Goal: Task Accomplishment & Management: Use online tool/utility

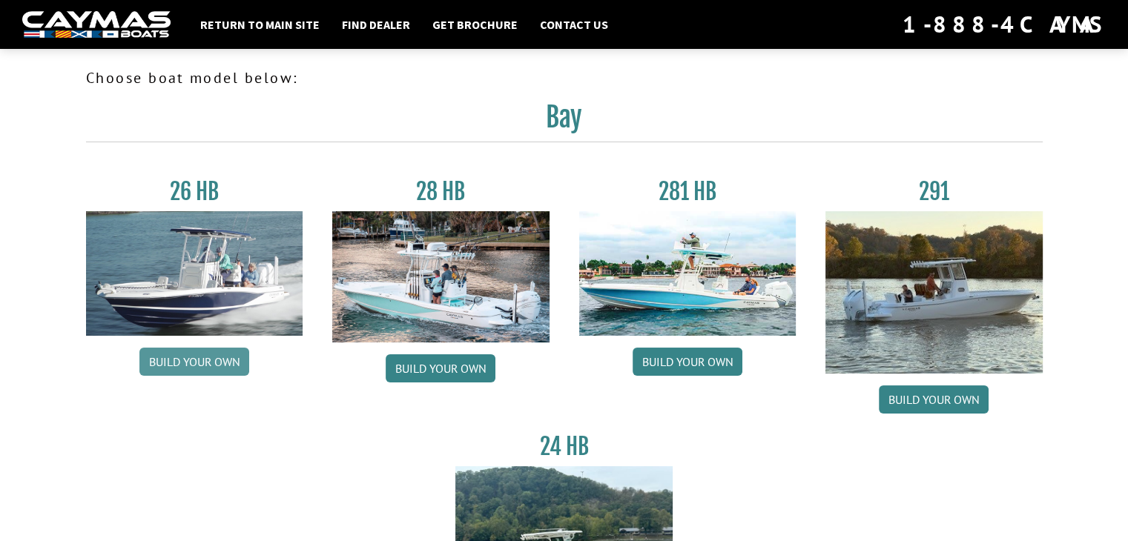
click at [170, 353] on link "Build your own" at bounding box center [194, 362] width 110 height 28
click at [428, 364] on link "Build your own" at bounding box center [441, 369] width 110 height 28
